Goal: Task Accomplishment & Management: Manage account settings

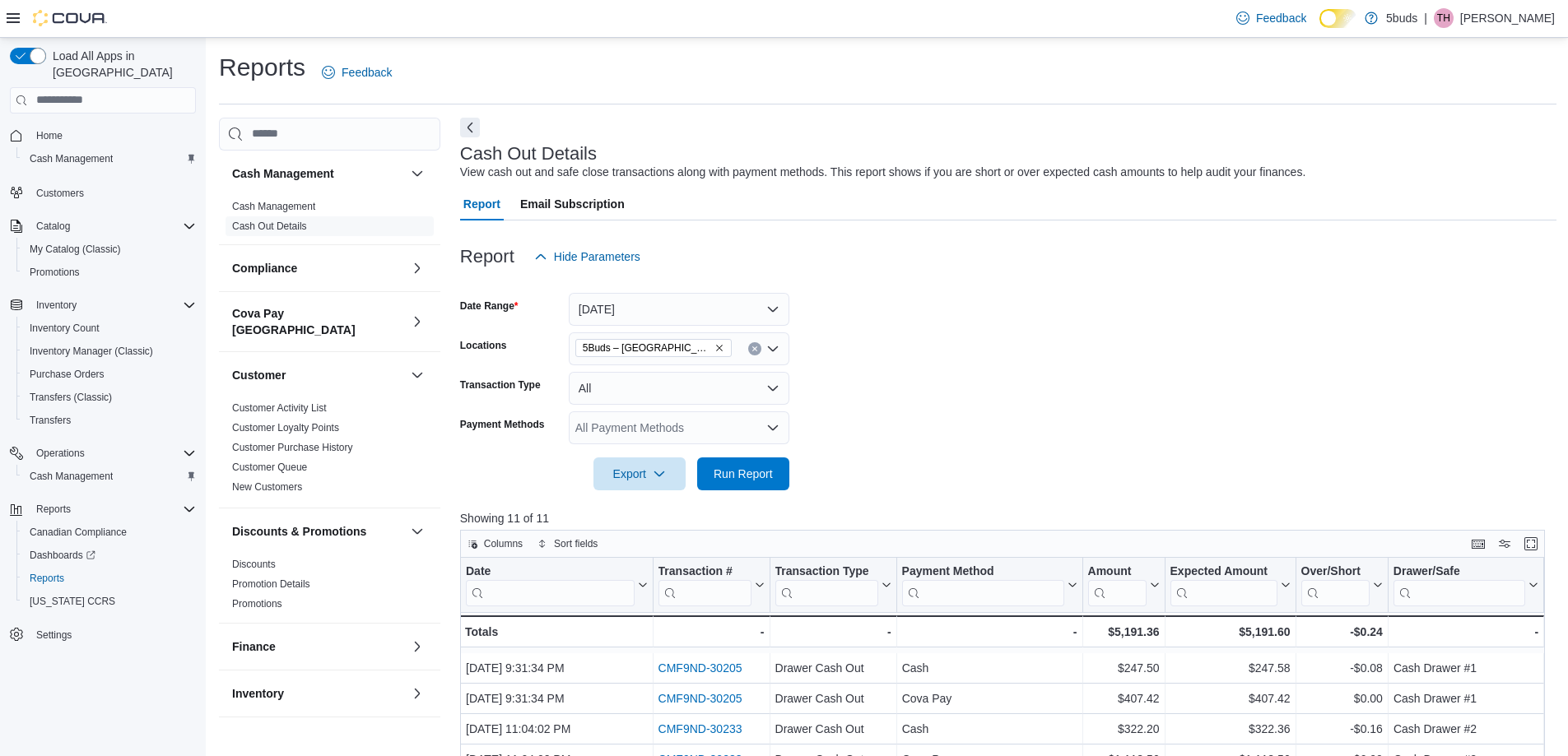
click at [1478, 20] on p "[PERSON_NAME]" at bounding box center [1507, 18] width 95 height 20
click at [1452, 170] on button "Sign Out" at bounding box center [1472, 162] width 151 height 26
